Goal: Task Accomplishment & Management: Understand process/instructions

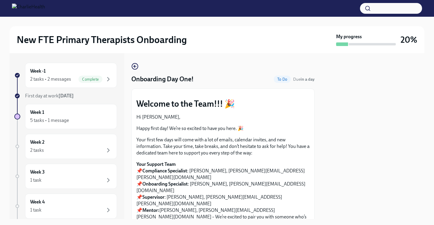
scroll to position [720, 0]
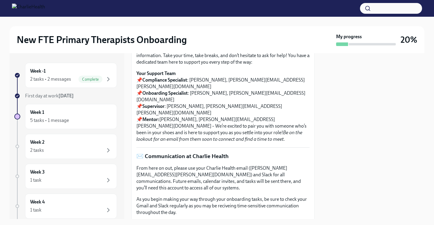
scroll to position [98, 0]
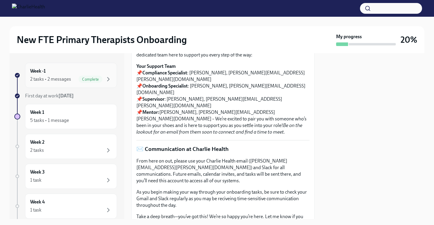
click at [99, 74] on div "Week -1 2 tasks • 2 messages Complete" at bounding box center [71, 75] width 82 height 15
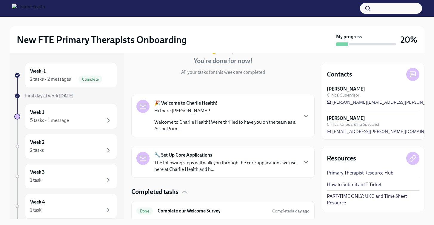
scroll to position [57, 0]
click at [201, 155] on strong "🔧 Set Up Core Applications" at bounding box center [183, 155] width 58 height 7
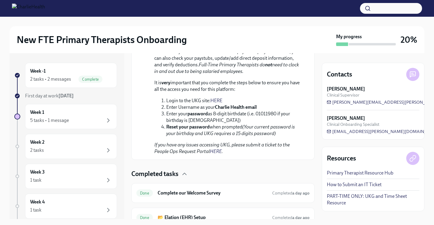
scroll to position [547, 0]
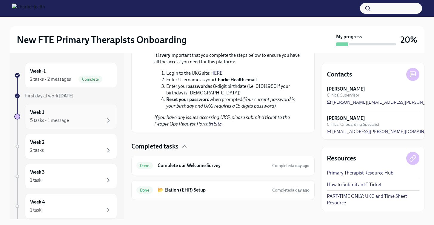
click at [82, 115] on div "Week 1 5 tasks • 1 message" at bounding box center [71, 116] width 82 height 15
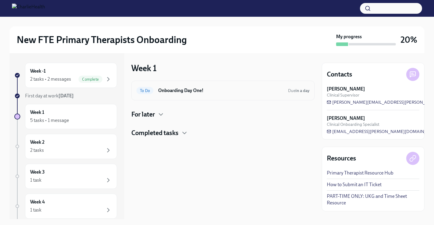
click at [190, 90] on h6 "Onboarding Day One!" at bounding box center [220, 90] width 125 height 7
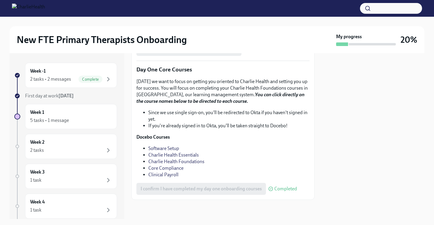
scroll to position [702, 0]
